Goal: Obtain resource: Download file/media

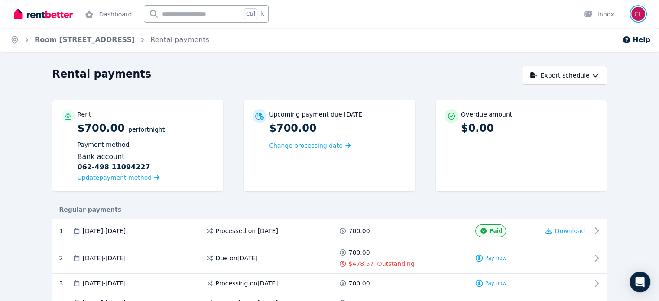
click at [640, 13] on img "button" at bounding box center [638, 14] width 14 height 14
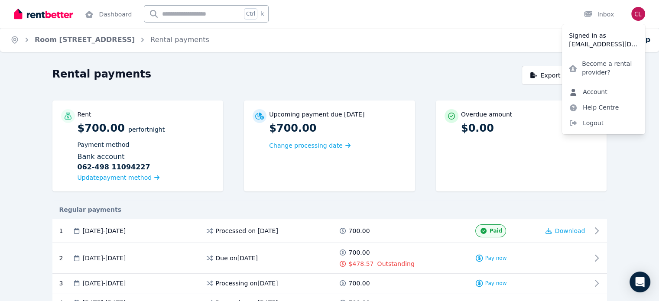
click at [595, 94] on link "Account" at bounding box center [588, 92] width 52 height 16
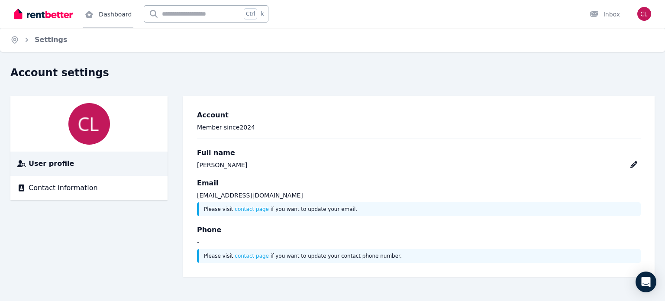
click at [104, 17] on link "Dashboard" at bounding box center [108, 14] width 50 height 28
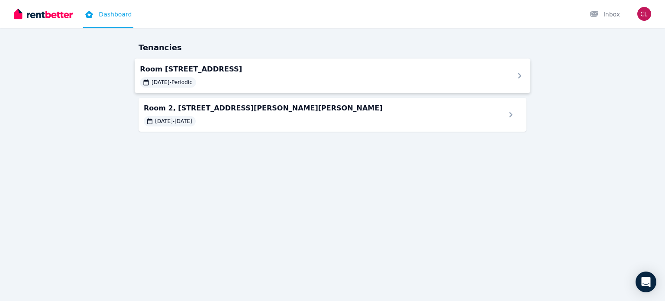
click at [250, 68] on span "Room [STREET_ADDRESS]" at bounding box center [322, 69] width 364 height 10
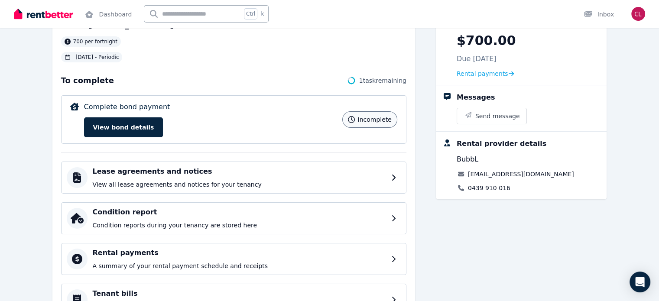
scroll to position [151, 0]
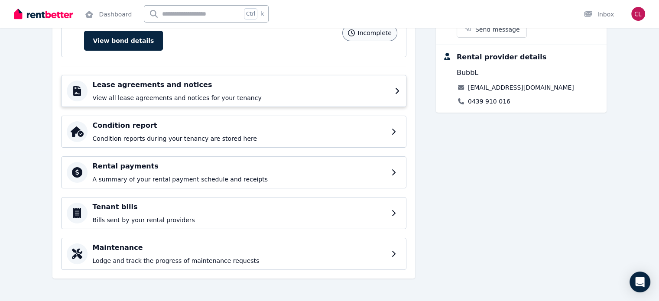
click at [215, 91] on div "Lease agreements and notices View all lease agreements and notices for your ten…" at bounding box center [241, 91] width 297 height 23
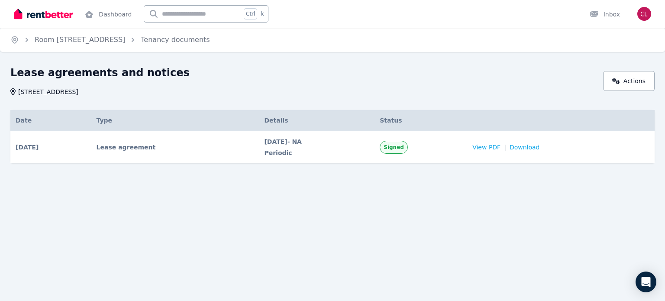
click at [499, 149] on span "View PDF" at bounding box center [486, 147] width 28 height 9
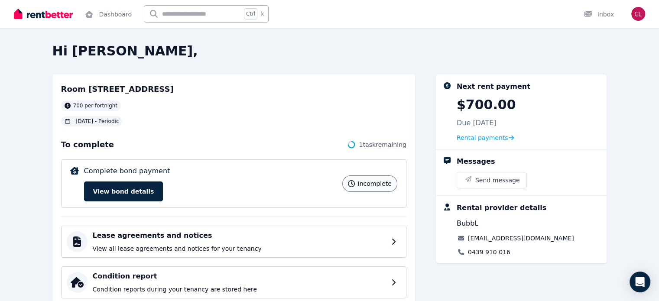
scroll to position [38, 0]
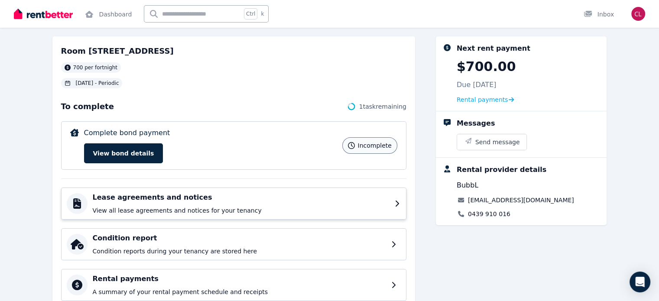
click at [194, 206] on p "View all lease agreements and notices for your tenancy" at bounding box center [241, 210] width 297 height 9
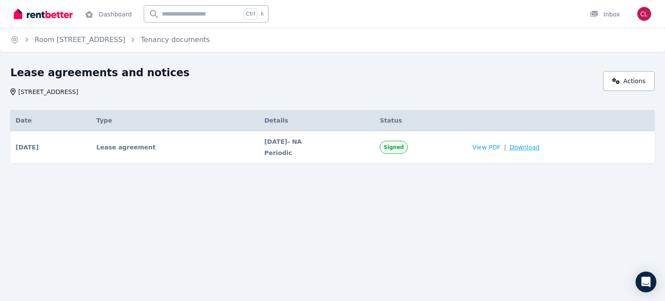
click at [530, 146] on span "Download" at bounding box center [525, 147] width 30 height 9
